Goal: Transaction & Acquisition: Purchase product/service

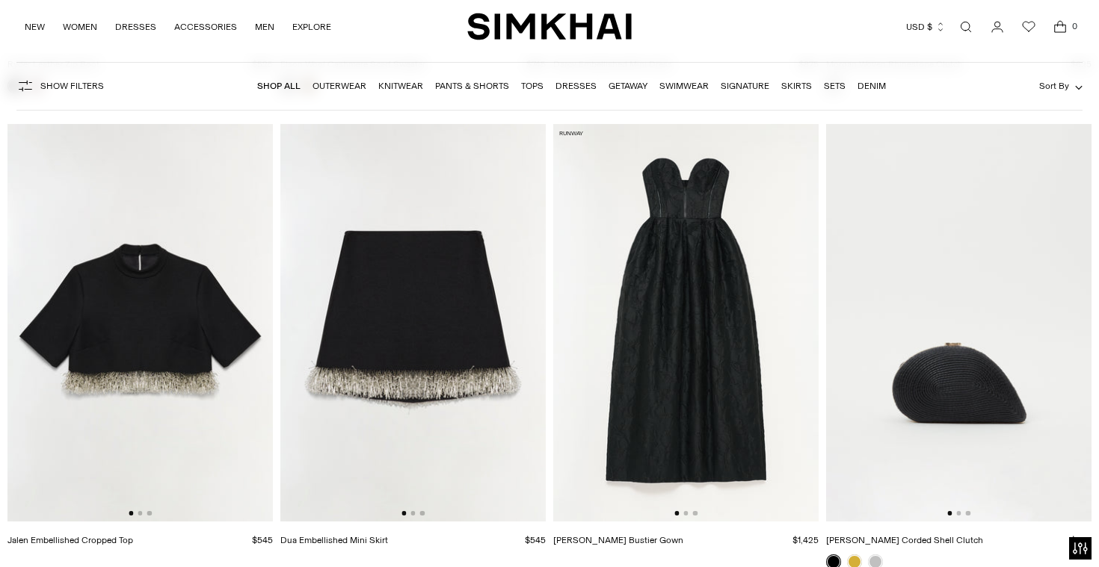
scroll to position [9606, 0]
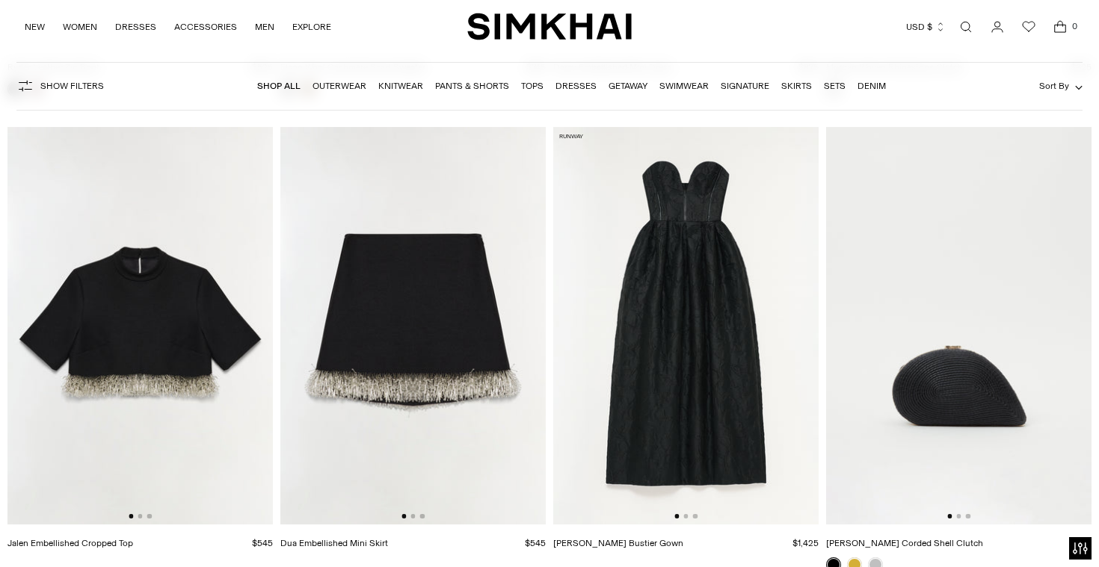
click at [771, 274] on img at bounding box center [685, 326] width 265 height 398
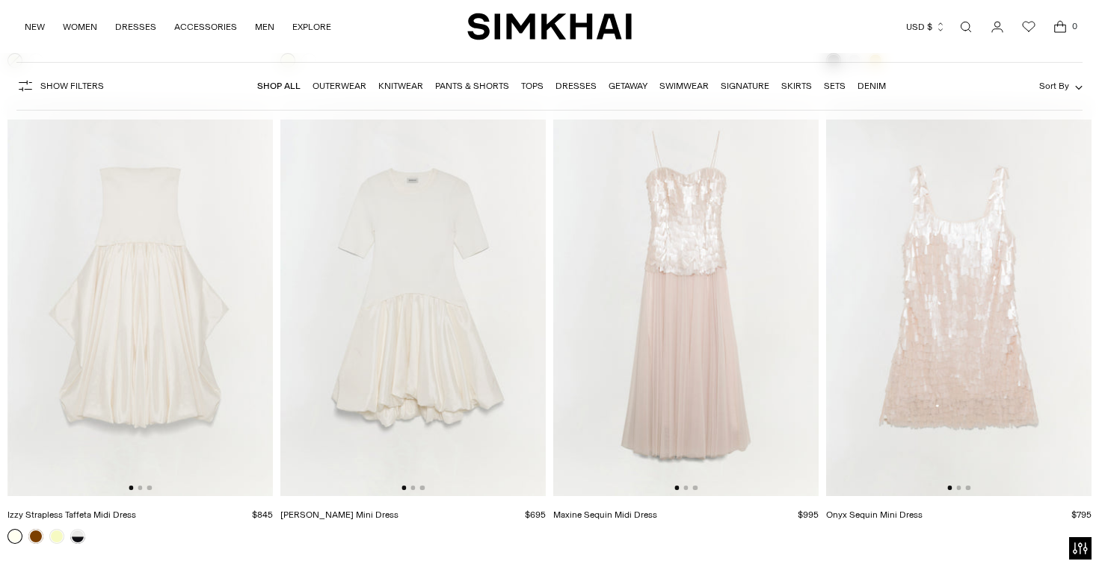
scroll to position [31560, 0]
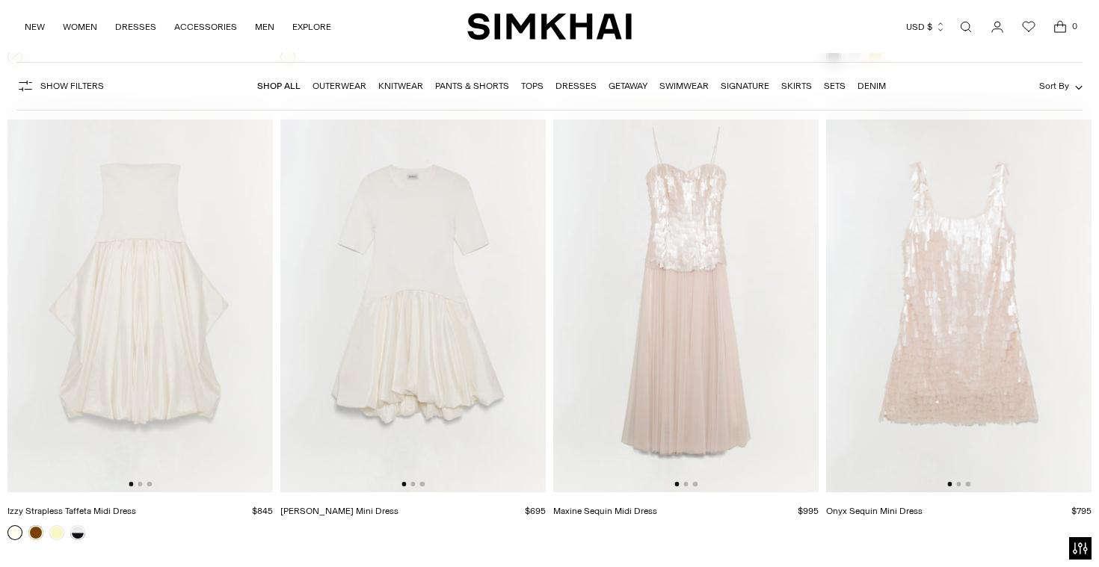
click at [527, 333] on img at bounding box center [412, 294] width 265 height 398
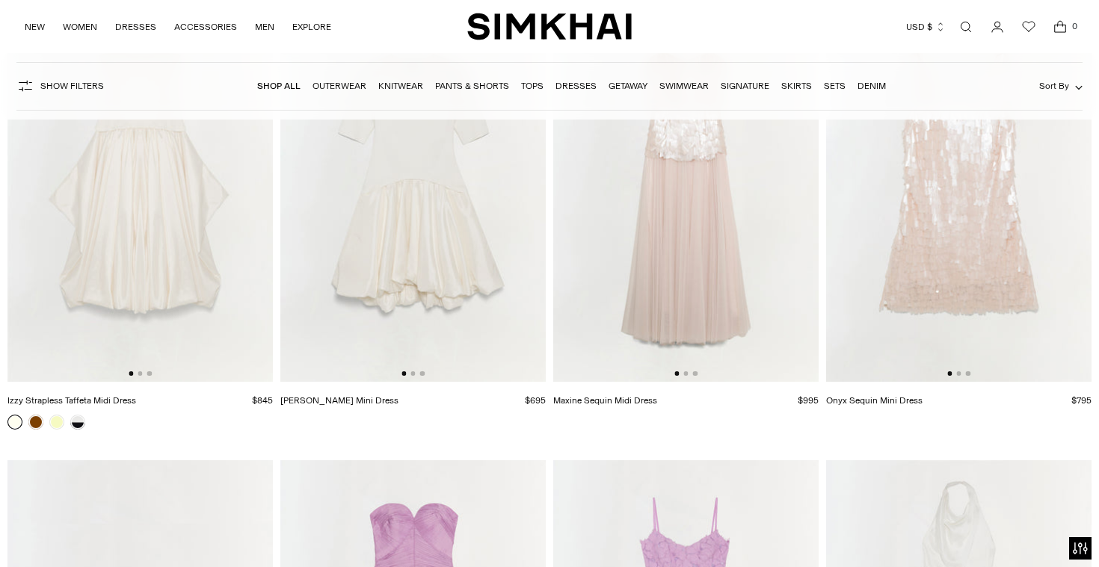
scroll to position [31677, 0]
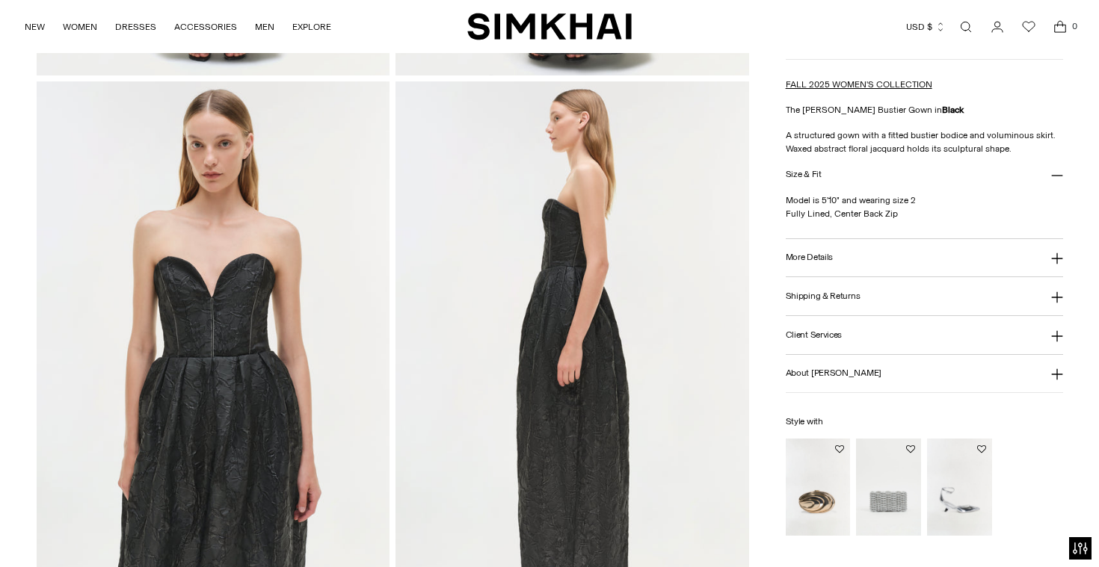
scroll to position [568, 0]
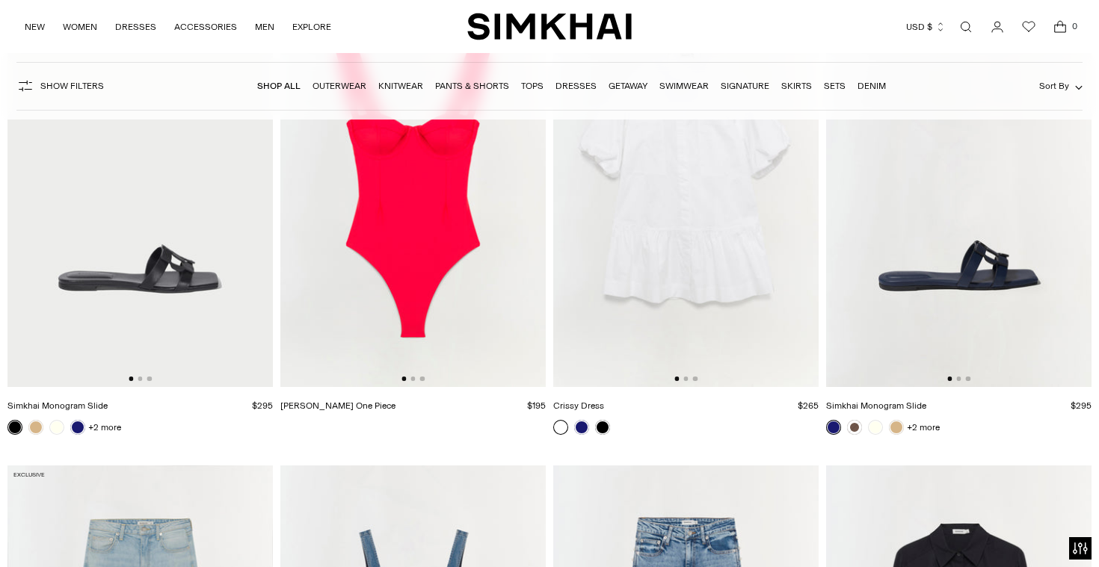
scroll to position [40960, 0]
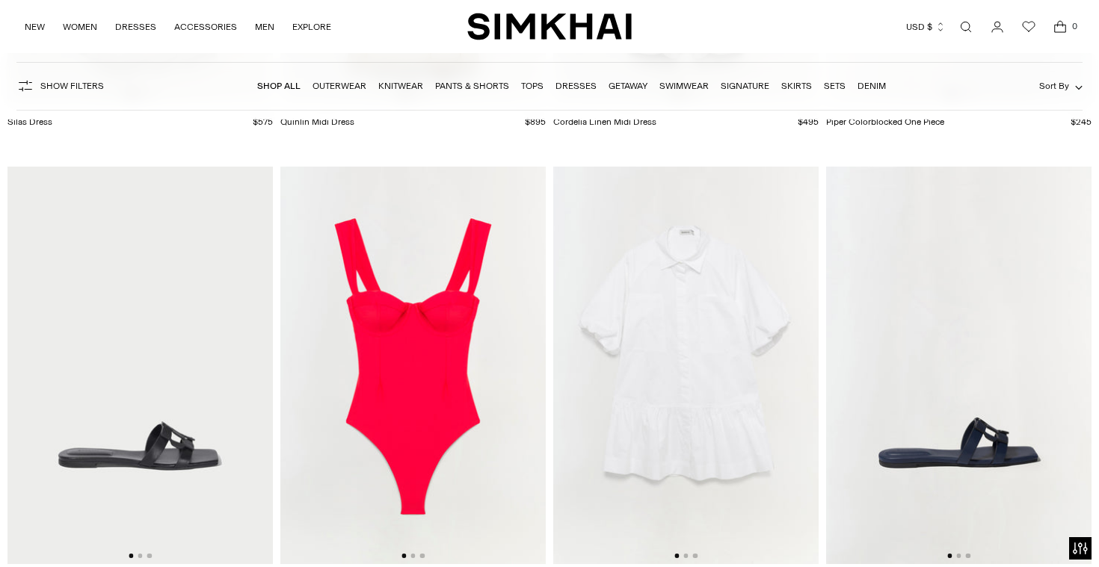
click at [771, 339] on img at bounding box center [685, 366] width 265 height 398
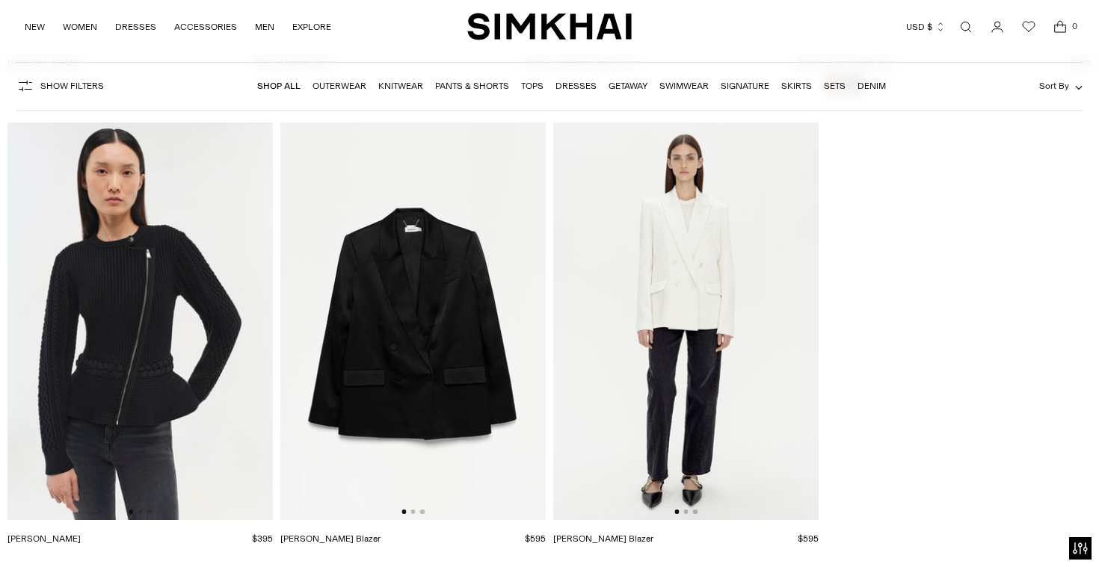
scroll to position [63992, 0]
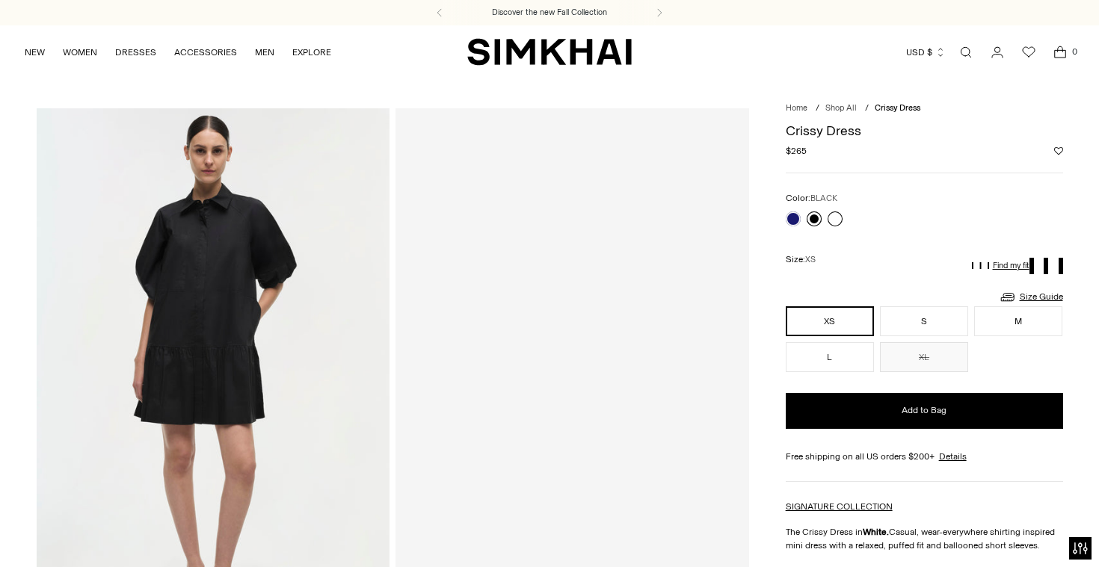
click at [811, 215] on link at bounding box center [814, 219] width 15 height 15
